Goal: Find specific page/section: Find specific page/section

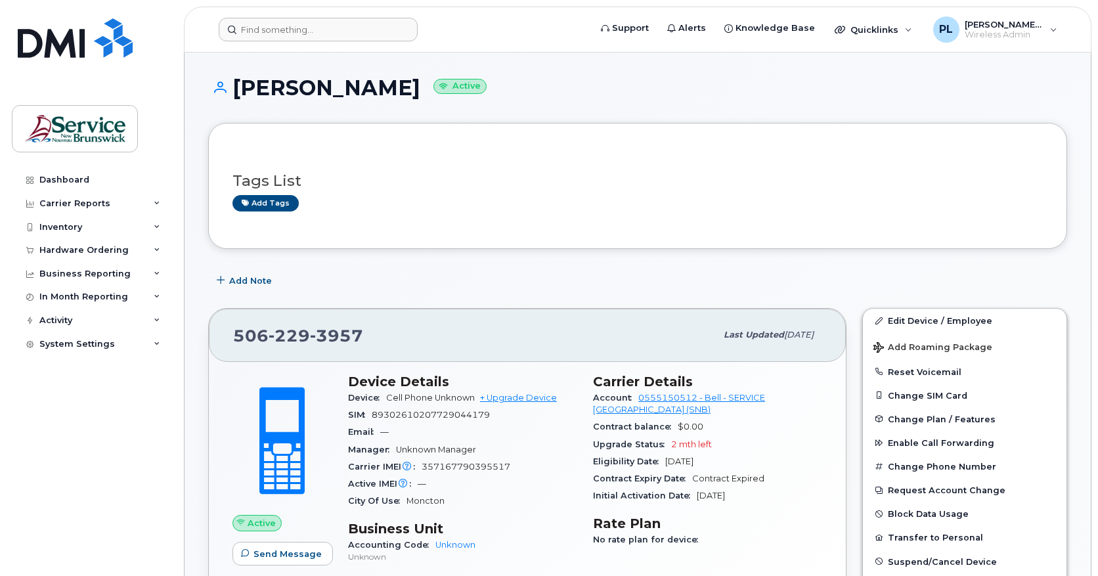
scroll to position [1193, 0]
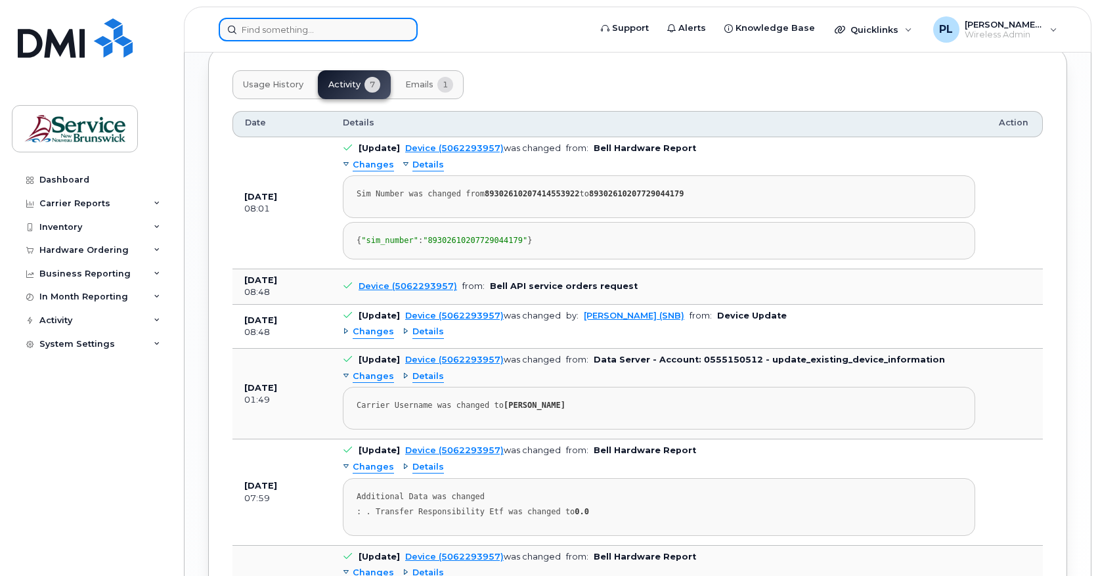
click at [298, 30] on input at bounding box center [318, 30] width 199 height 24
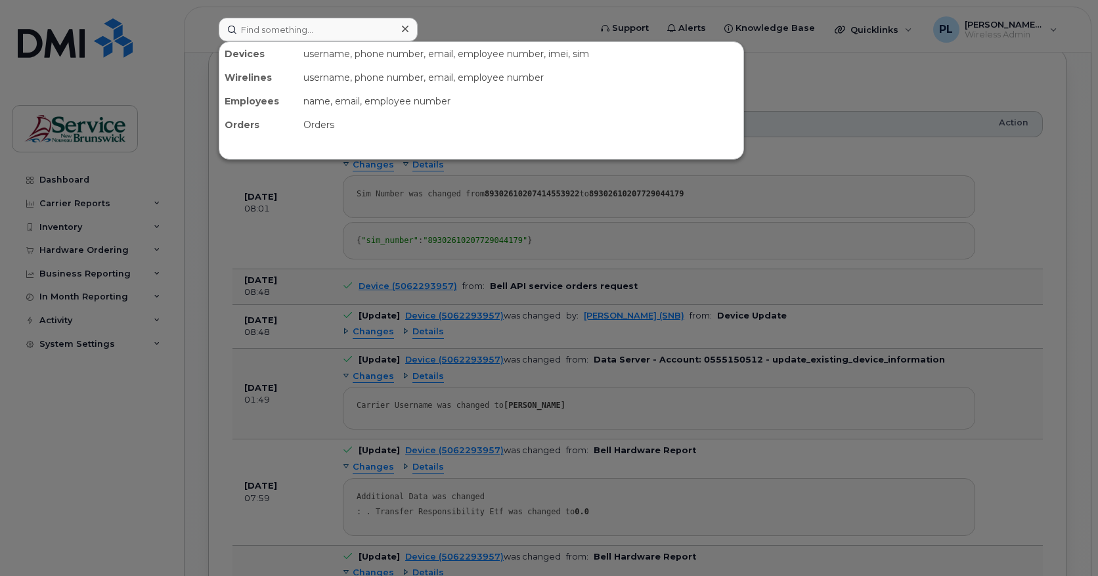
drag, startPoint x: 561, startPoint y: 131, endPoint x: 530, endPoint y: 112, distance: 36.6
click at [561, 131] on div "Orders" at bounding box center [520, 125] width 445 height 24
click at [273, 30] on input at bounding box center [318, 30] width 199 height 24
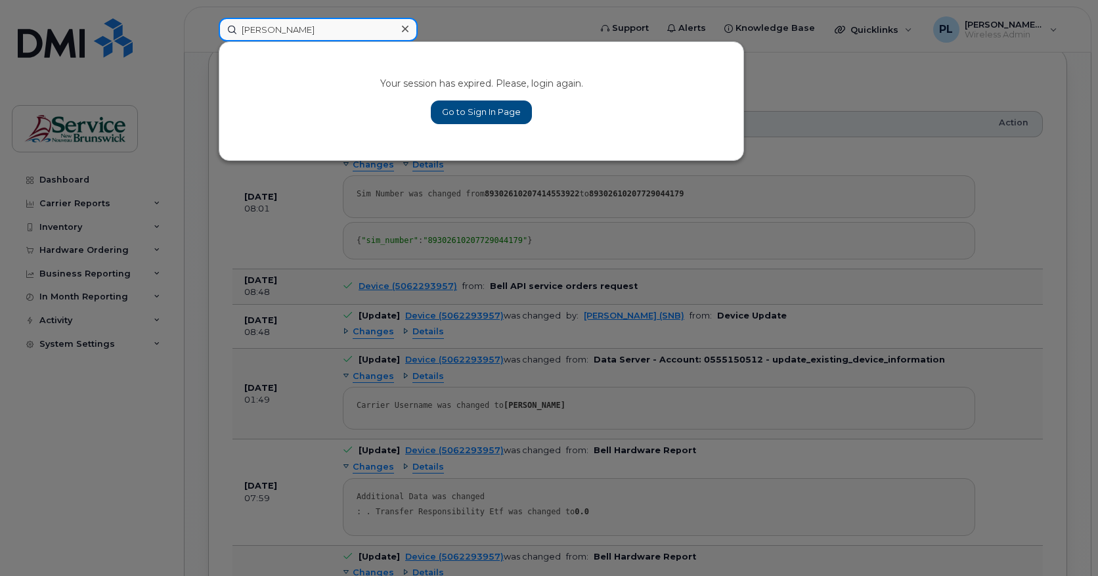
type input "[PERSON_NAME]"
click at [463, 107] on link "Go to Sign In Page" at bounding box center [481, 112] width 101 height 24
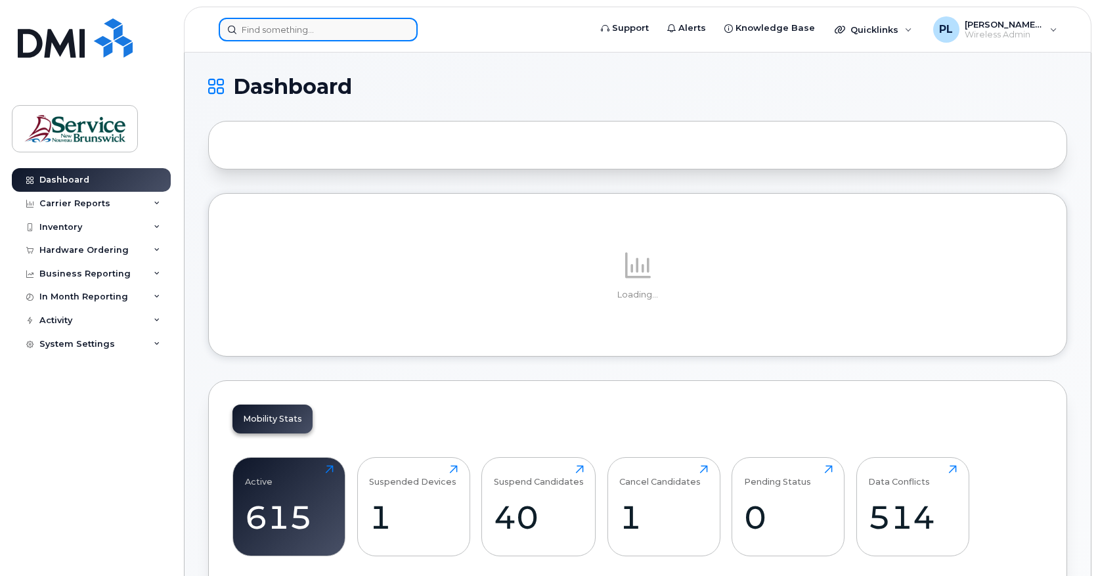
click at [314, 32] on input at bounding box center [318, 30] width 199 height 24
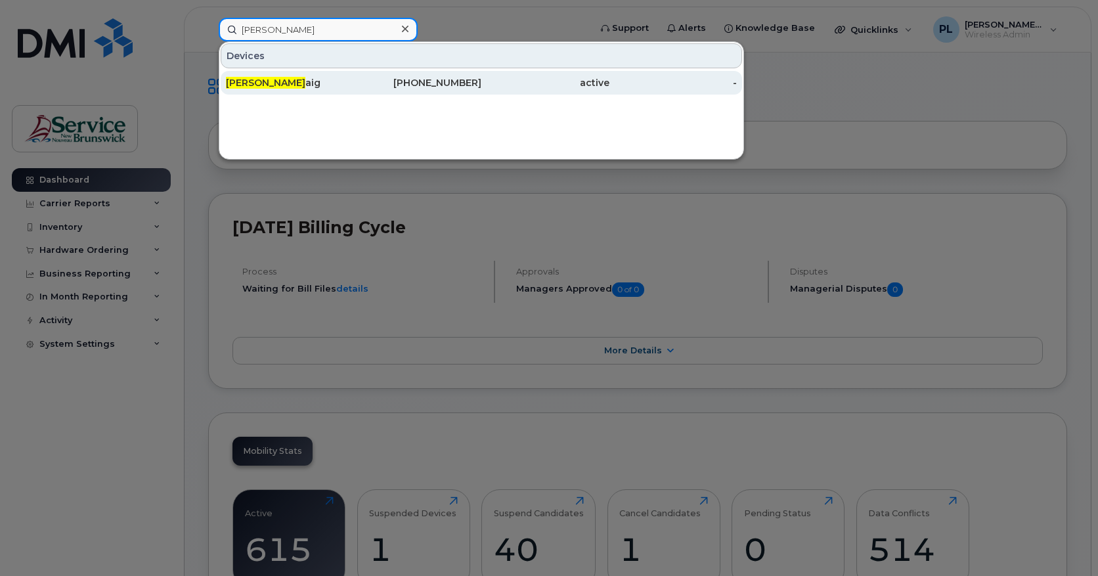
type input "[PERSON_NAME]"
click at [348, 87] on div "[PERSON_NAME] aig" at bounding box center [290, 82] width 128 height 13
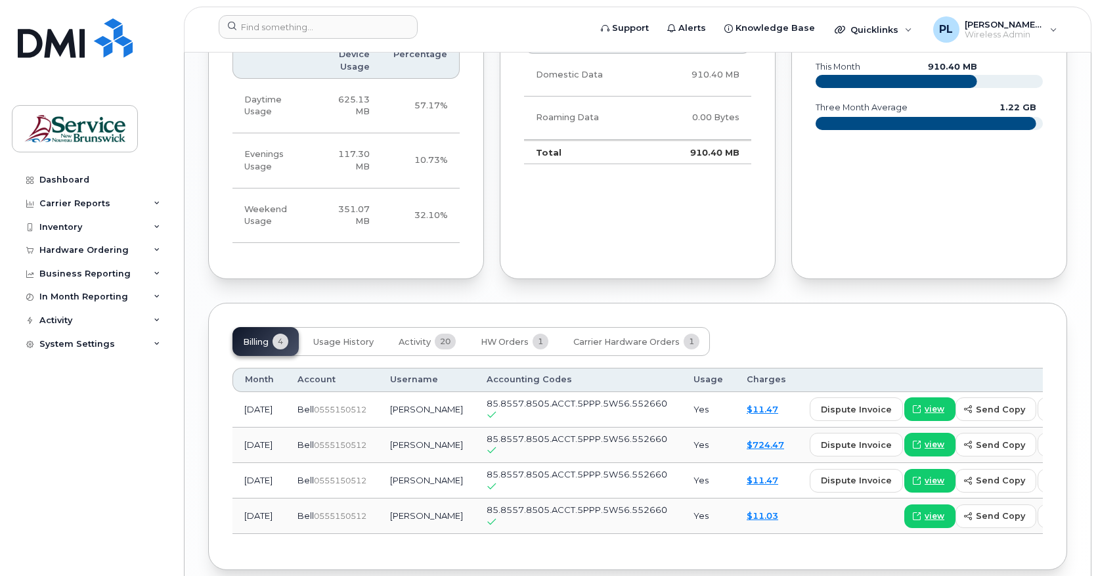
scroll to position [1105, 0]
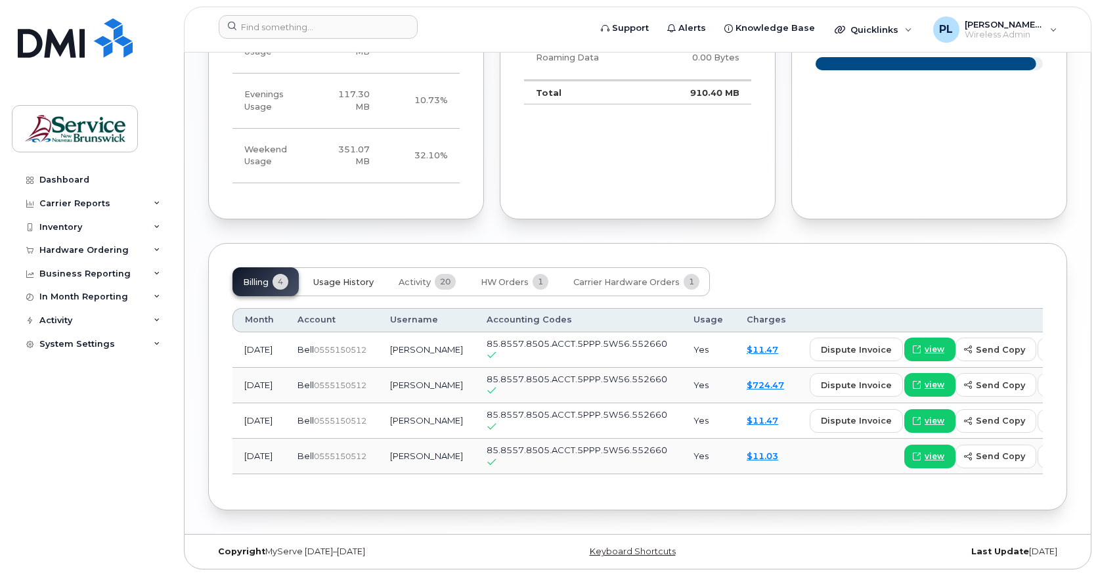
click at [336, 269] on button "Usage History" at bounding box center [343, 281] width 81 height 29
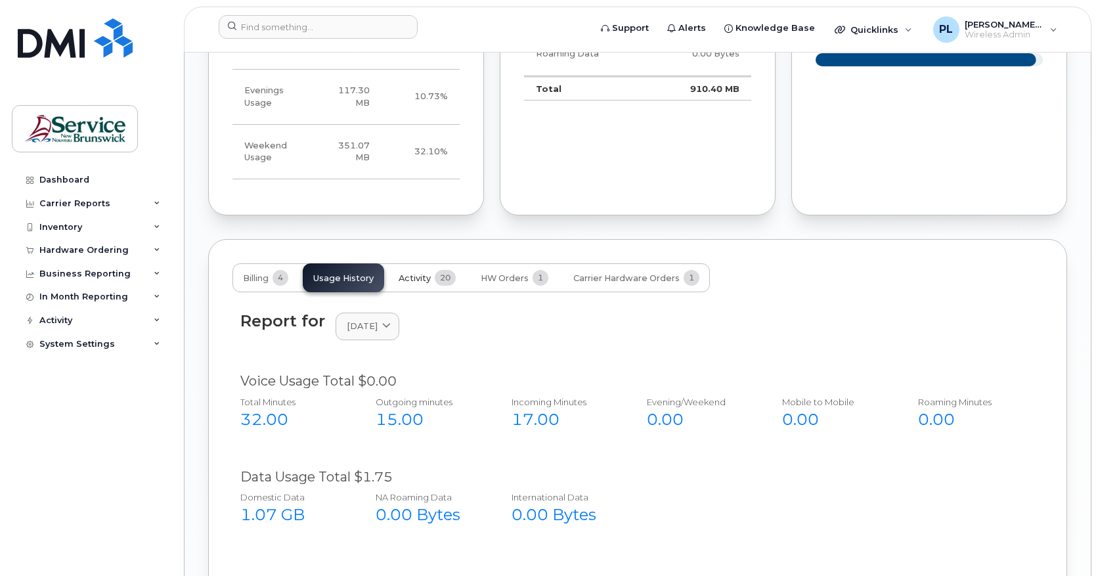
click at [429, 274] on span "Activity" at bounding box center [414, 278] width 32 height 11
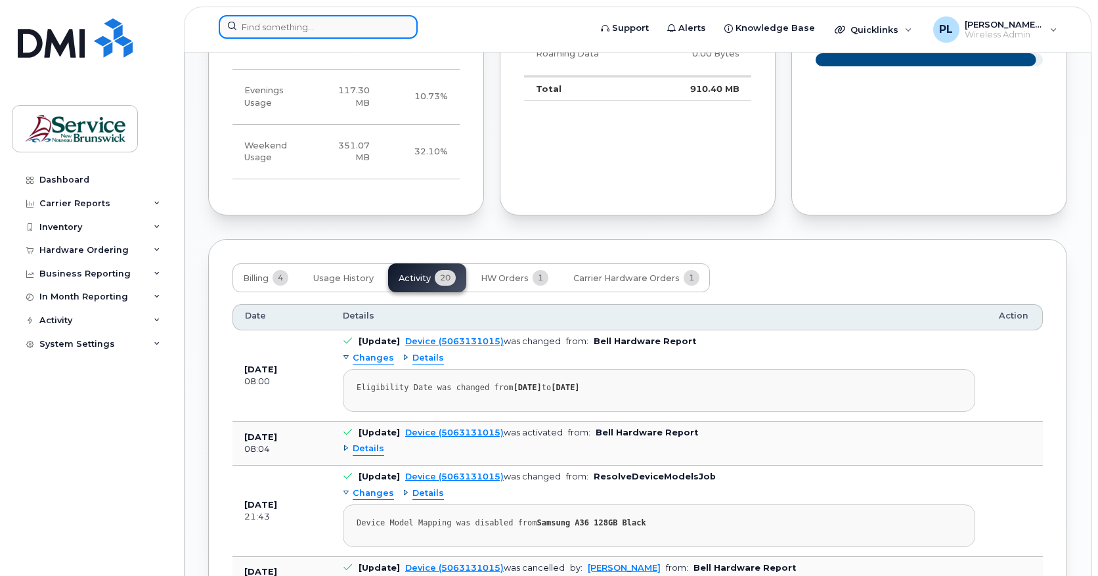
click at [359, 22] on input at bounding box center [318, 27] width 199 height 24
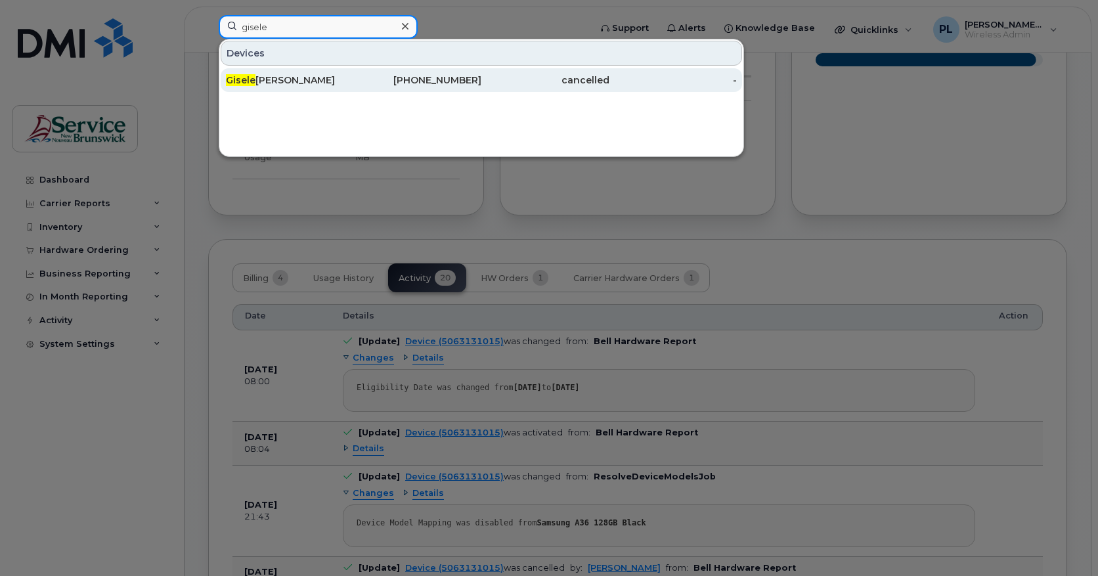
type input "gisele"
click at [339, 75] on div "Gisele McIntyre" at bounding box center [290, 80] width 128 height 13
